Goal: Task Accomplishment & Management: Manage account settings

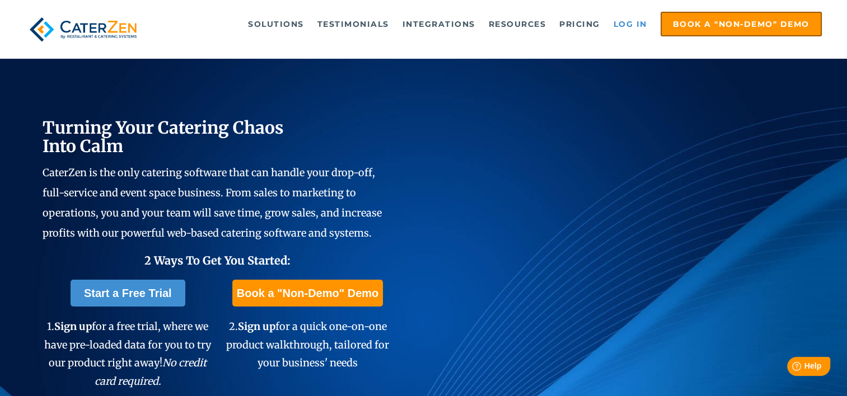
click at [628, 19] on link "Log in" at bounding box center [630, 24] width 45 height 22
click at [622, 22] on link "Log in" at bounding box center [630, 24] width 45 height 22
click at [635, 20] on link "Log in" at bounding box center [630, 24] width 45 height 22
